Goal: Task Accomplishment & Management: Complete application form

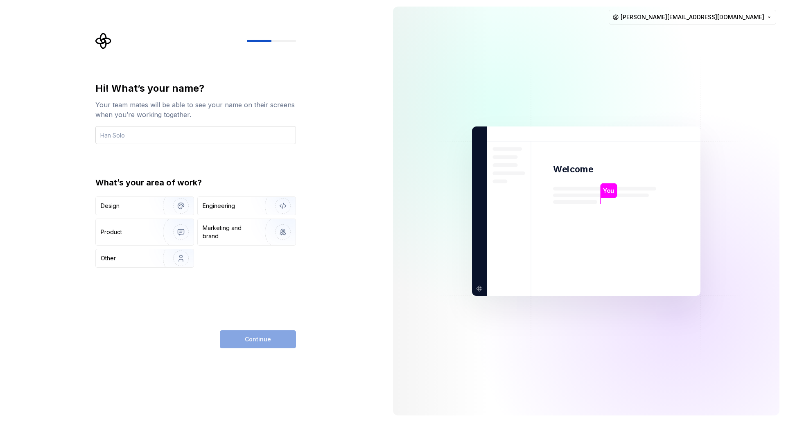
click at [210, 137] on input "text" at bounding box center [195, 135] width 201 height 18
type input "[PERSON_NAME]"
click at [184, 207] on img "button" at bounding box center [175, 205] width 52 height 55
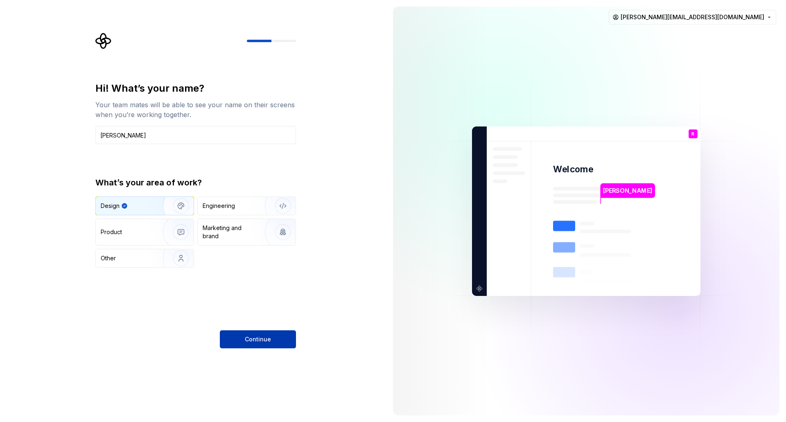
click at [276, 338] on button "Continue" at bounding box center [258, 339] width 76 height 18
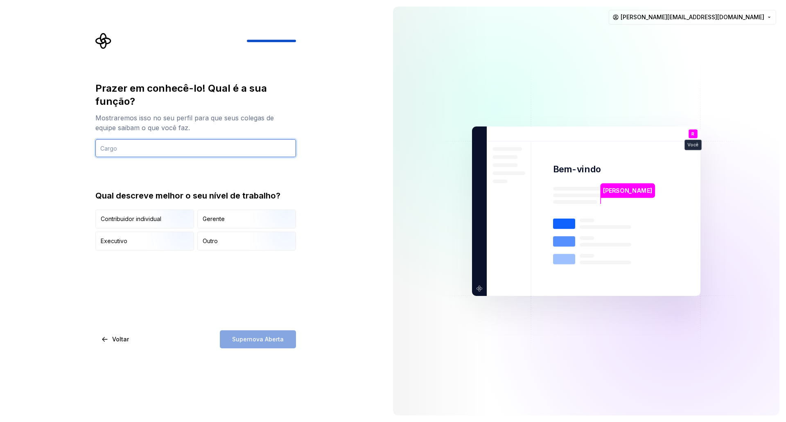
click at [122, 148] on input "text" at bounding box center [195, 148] width 201 height 18
type input "UX Designer"
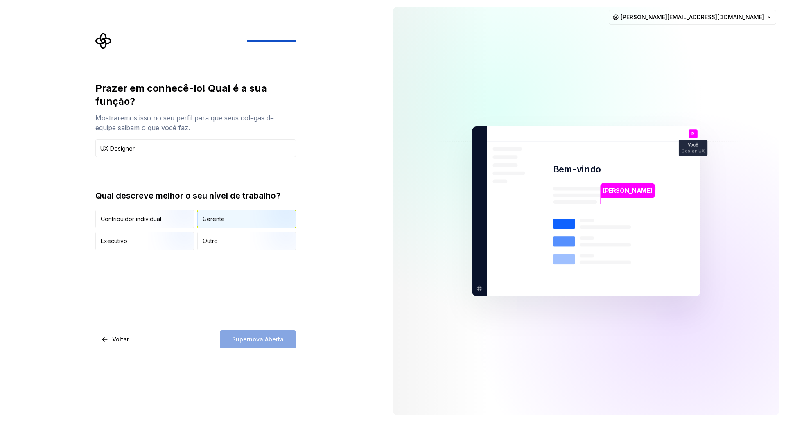
click at [230, 217] on div "Gerente" at bounding box center [247, 219] width 98 height 18
click at [268, 340] on font "Supernova Aberta" at bounding box center [258, 339] width 52 height 7
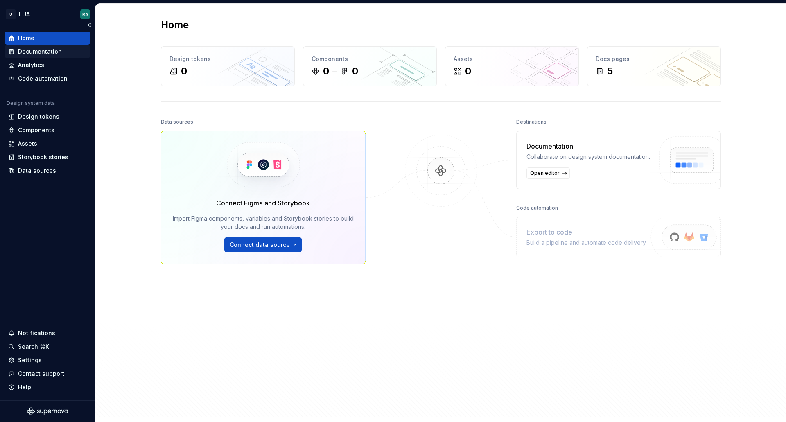
click at [46, 49] on div "Documentation" at bounding box center [40, 51] width 44 height 8
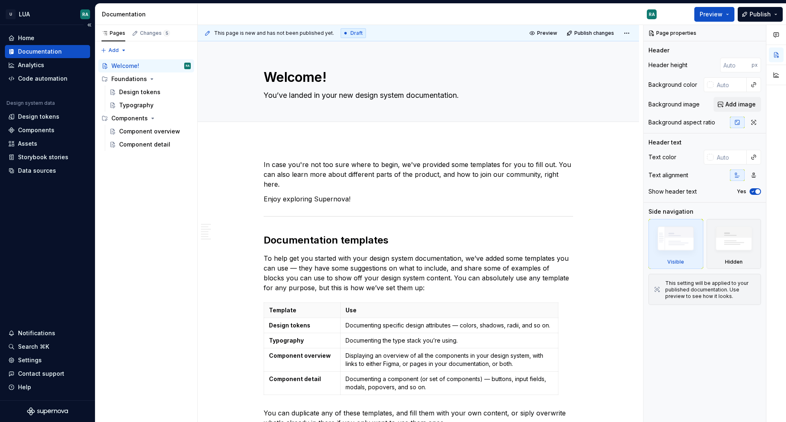
type textarea "*"
click at [43, 41] on div "Home" at bounding box center [47, 38] width 79 height 8
